Goal: Navigation & Orientation: Find specific page/section

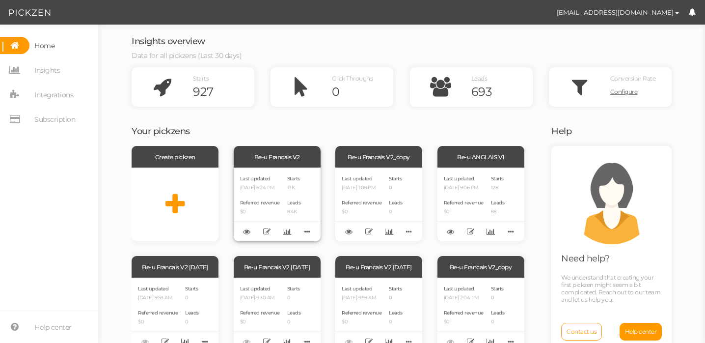
click at [270, 200] on span "Referred revenue" at bounding box center [260, 202] width 40 height 6
click at [252, 183] on div "Last updated [DATE] 6:24 PM" at bounding box center [260, 182] width 40 height 17
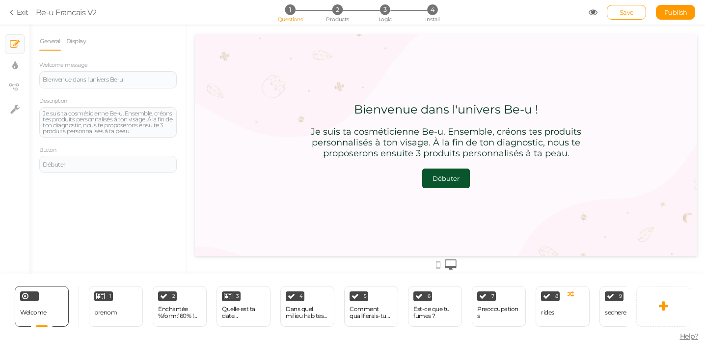
click at [12, 17] on icon at bounding box center [13, 12] width 7 height 9
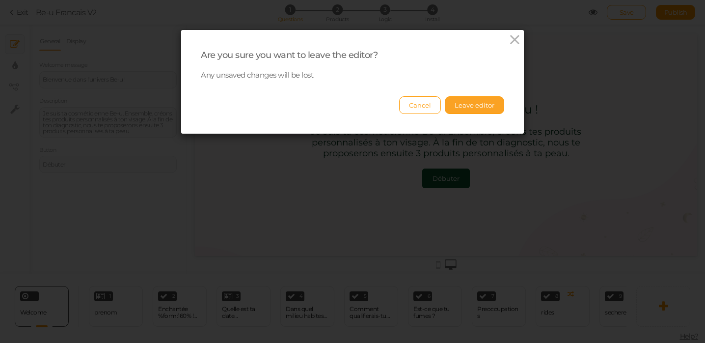
click at [487, 96] on button "Leave editor" at bounding box center [474, 105] width 59 height 18
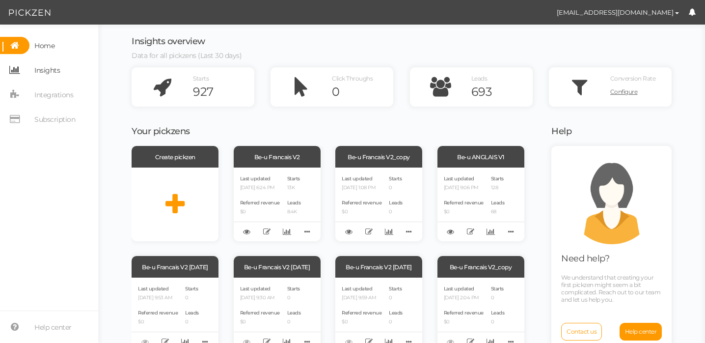
click at [60, 74] on link "Insights" at bounding box center [49, 69] width 98 height 17
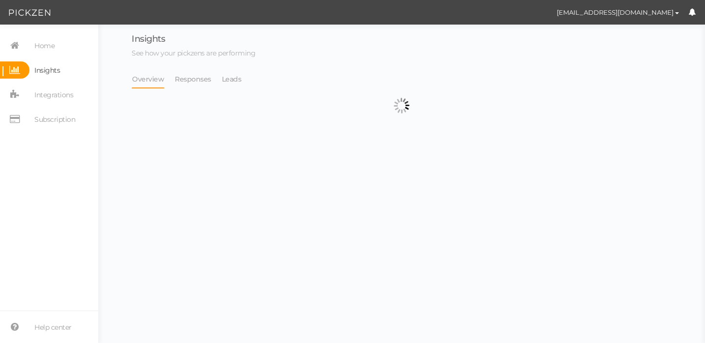
select select "13314"
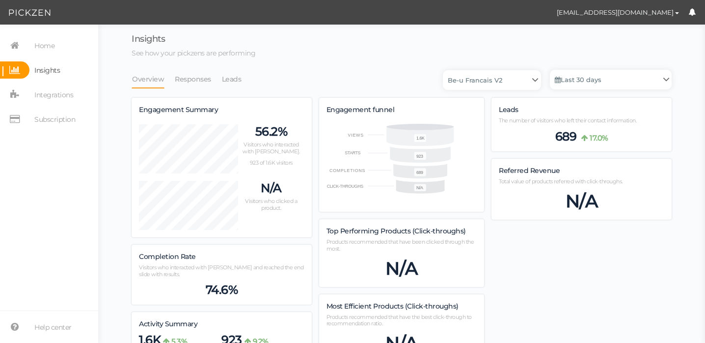
scroll to position [665, 540]
